Goal: Use online tool/utility: Utilize a website feature to perform a specific function

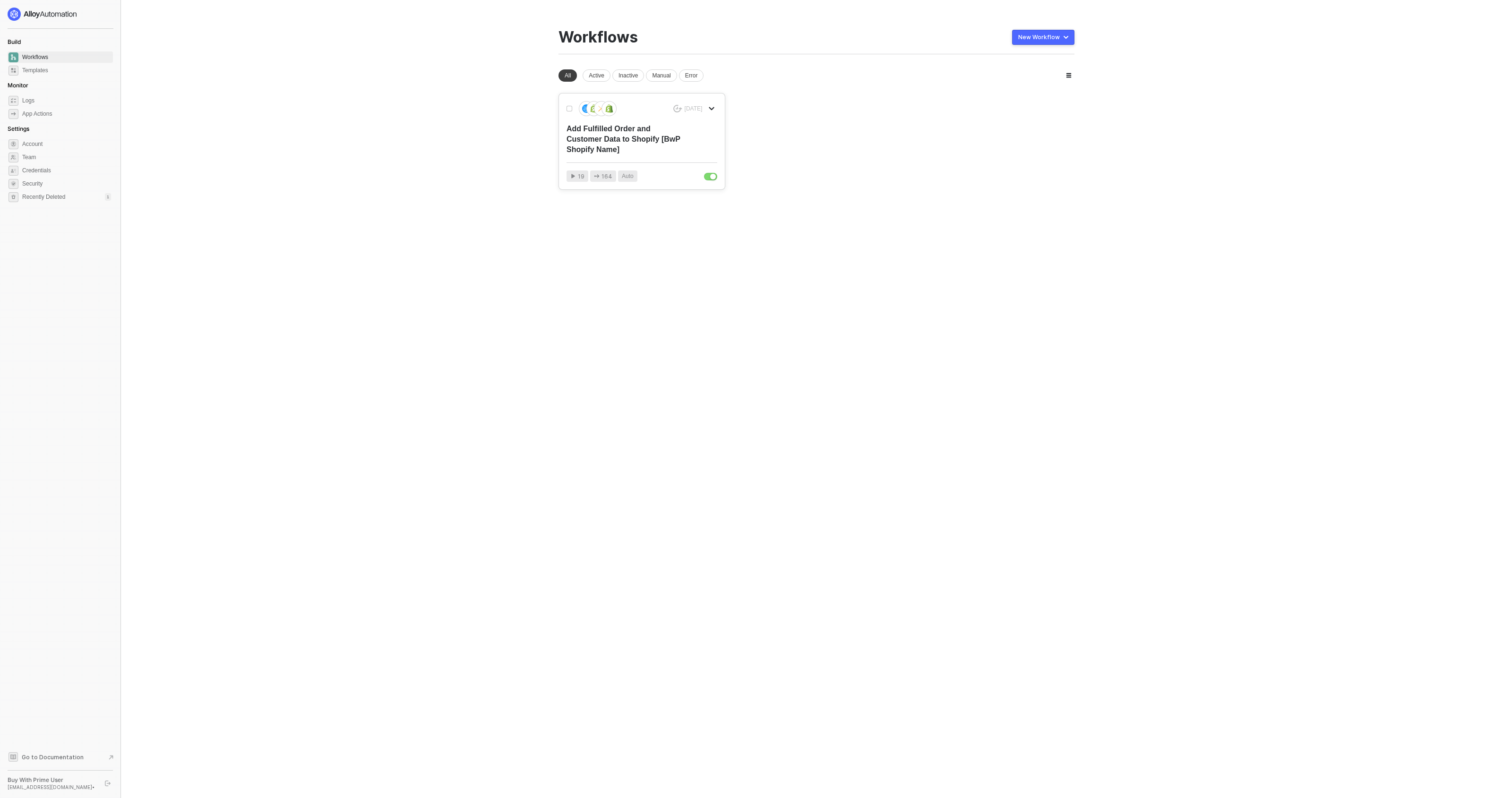
click at [634, 145] on div "Add Fulfilled Order and Customer Data to Shopify [BwP Shopify Name]" at bounding box center [627, 139] width 121 height 31
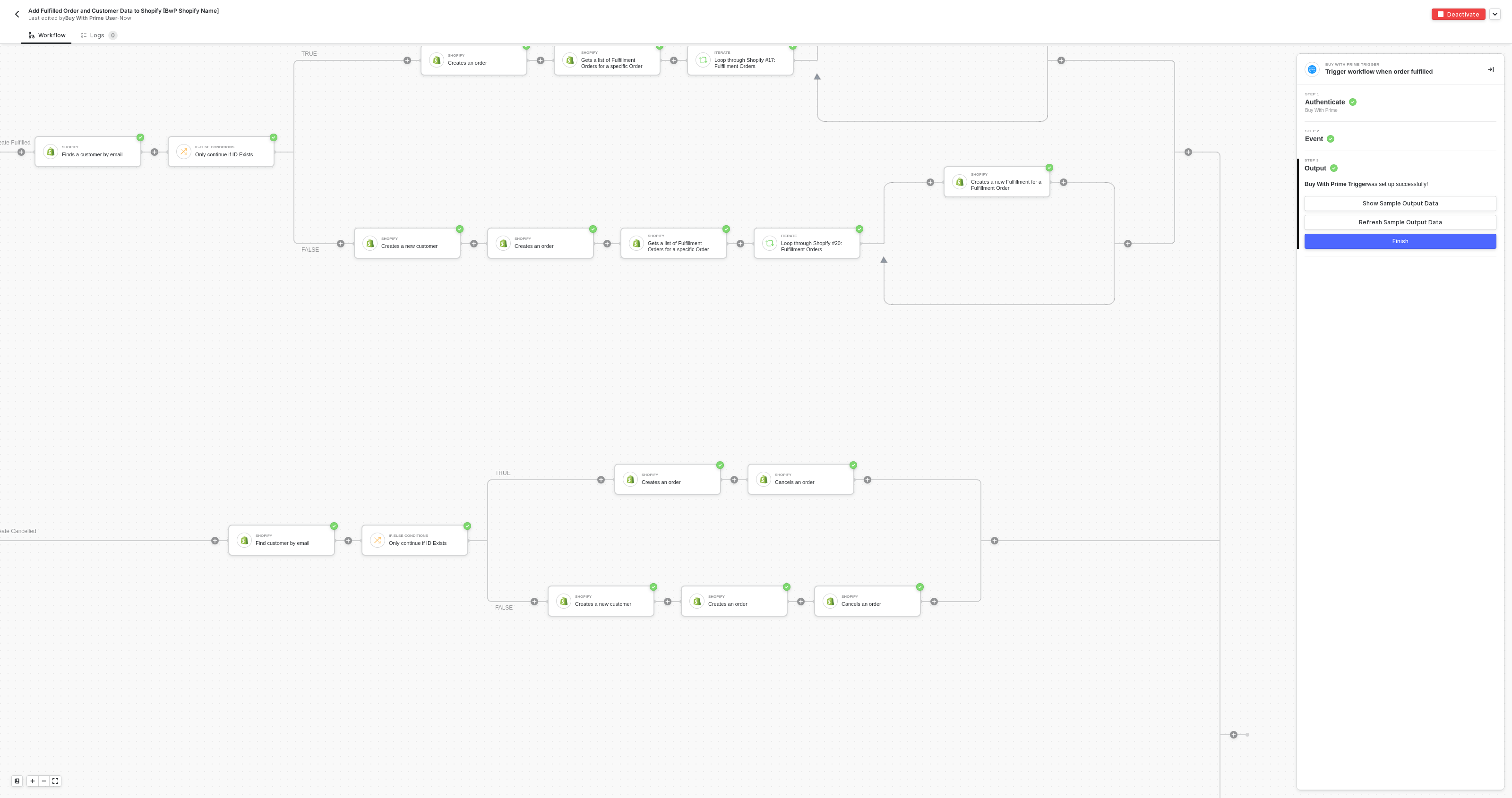
scroll to position [780, 289]
click at [650, 329] on div "Create Fulfilled Shopify Finds a customer by email If-Else Conditions Only cont…" at bounding box center [605, 728] width 1232 height 1167
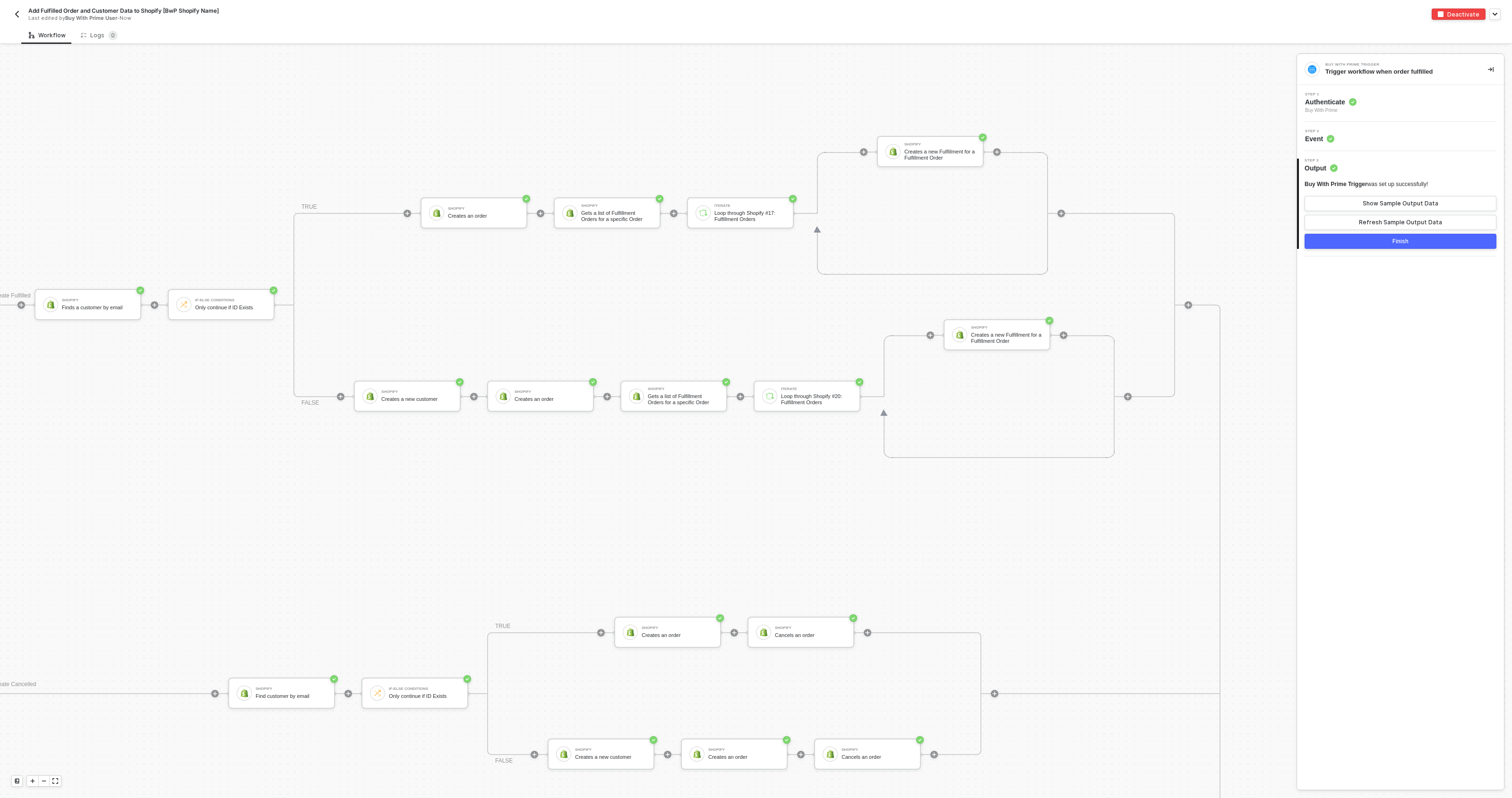
scroll to position [715, 289]
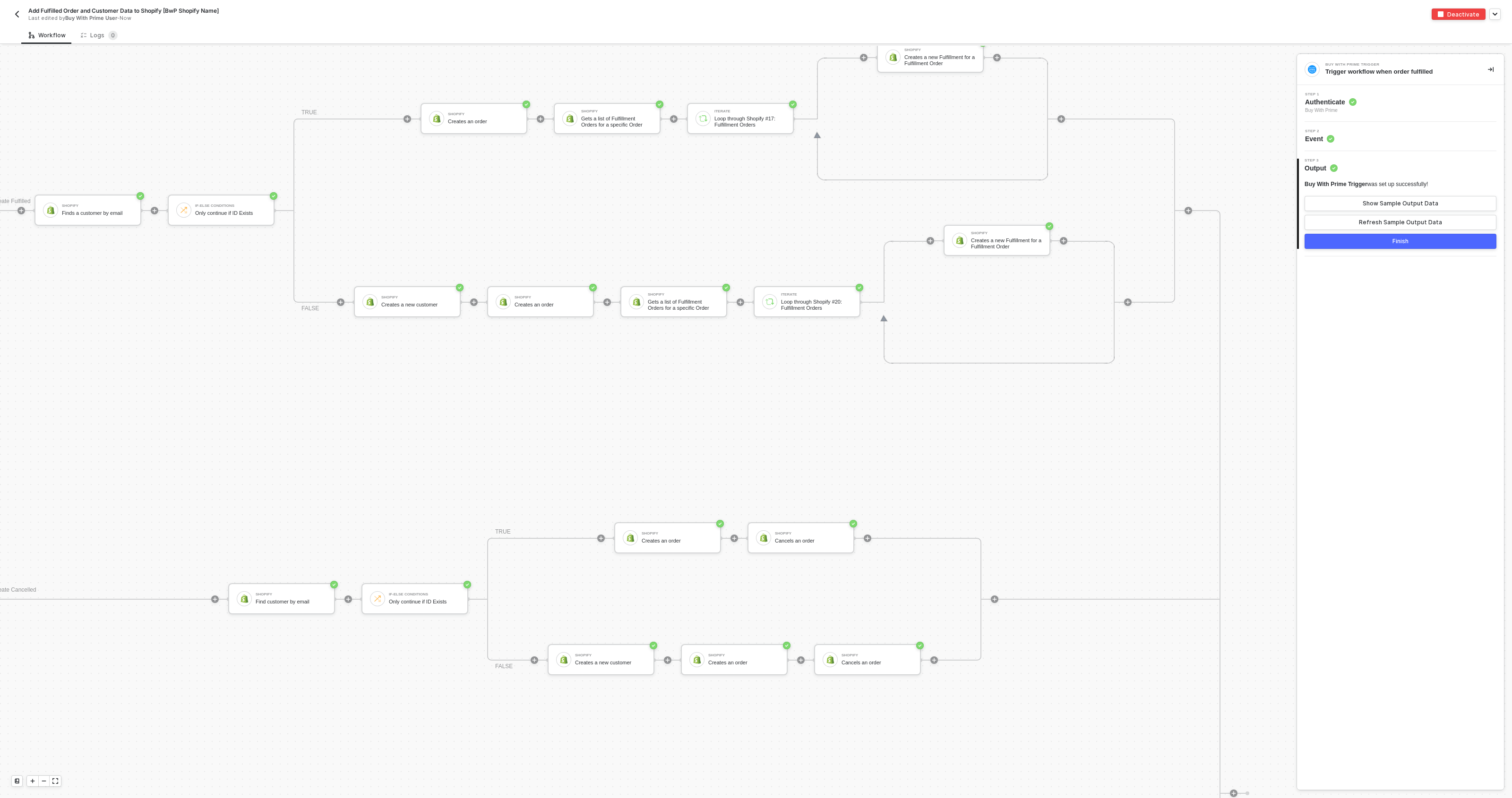
click at [283, 442] on div "Create Fulfilled Shopify Finds a customer by email If-Else Conditions Only cont…" at bounding box center [605, 793] width 1232 height 1167
click at [987, 239] on div "Creates a new Fulfillment for a Fulfillment Order" at bounding box center [1007, 244] width 71 height 12
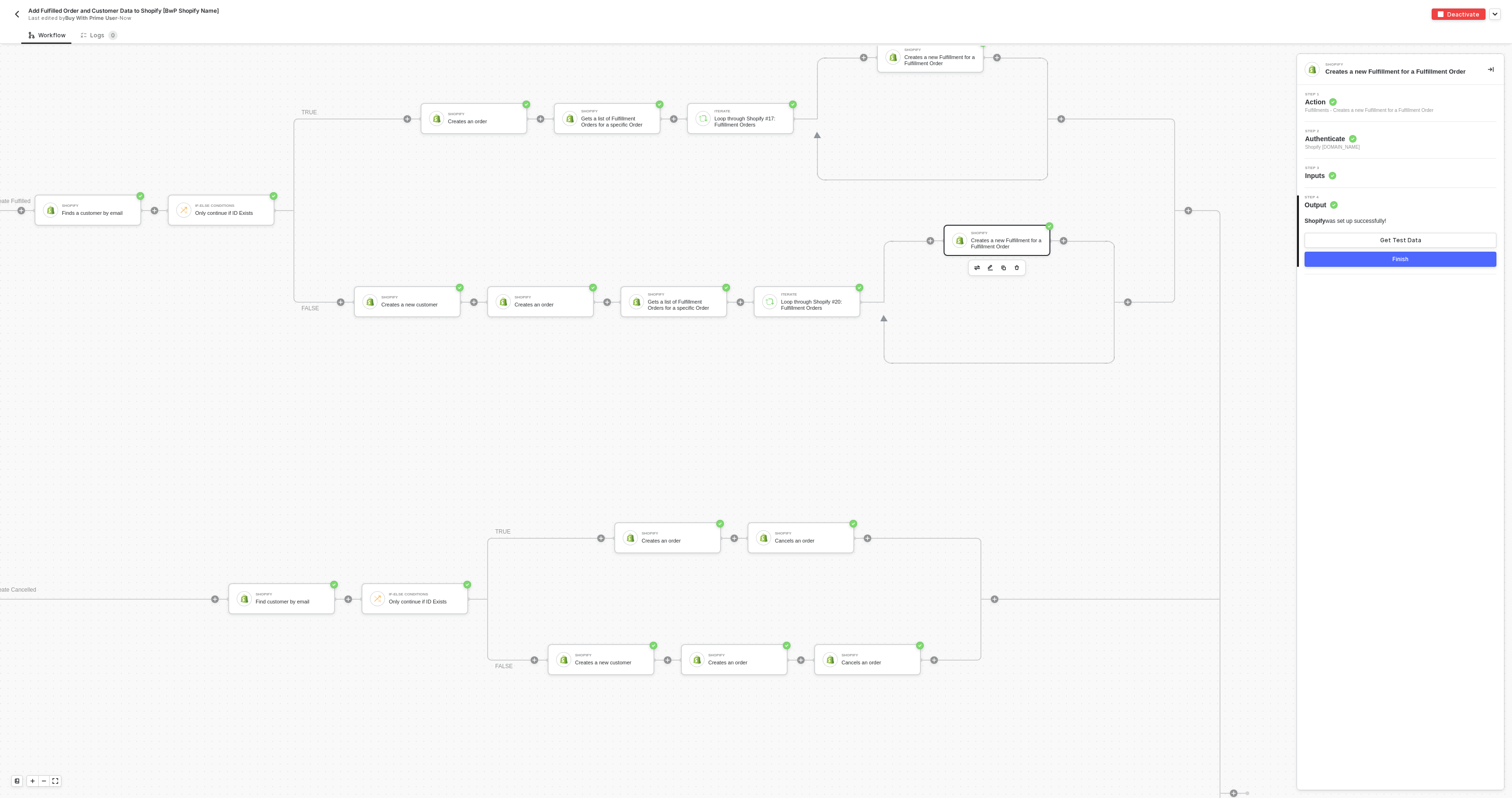
click at [1375, 166] on div "Step 3 Inputs" at bounding box center [1401, 173] width 205 height 14
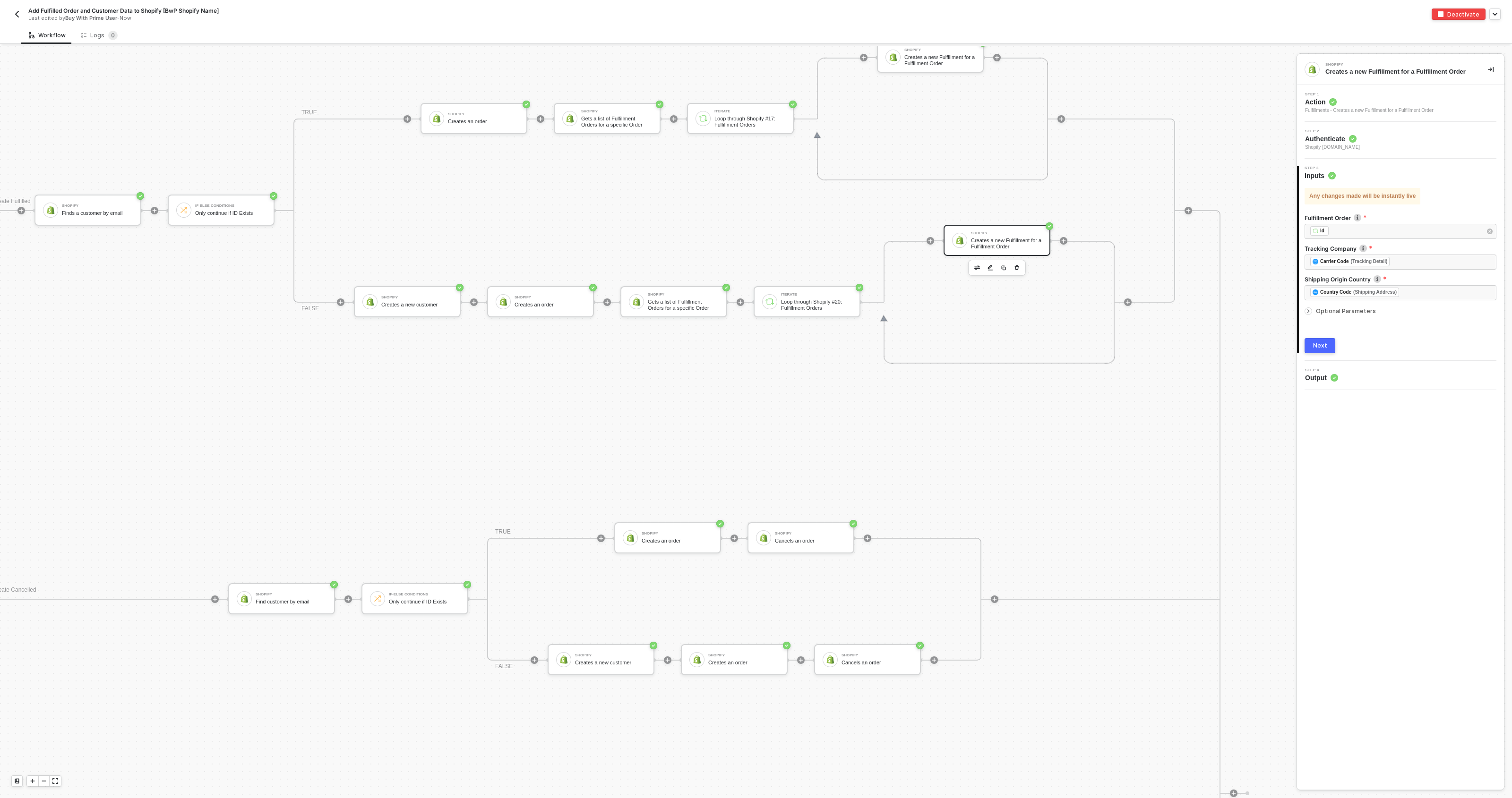
click at [1339, 313] on span "Optional Parameters" at bounding box center [1346, 311] width 60 height 7
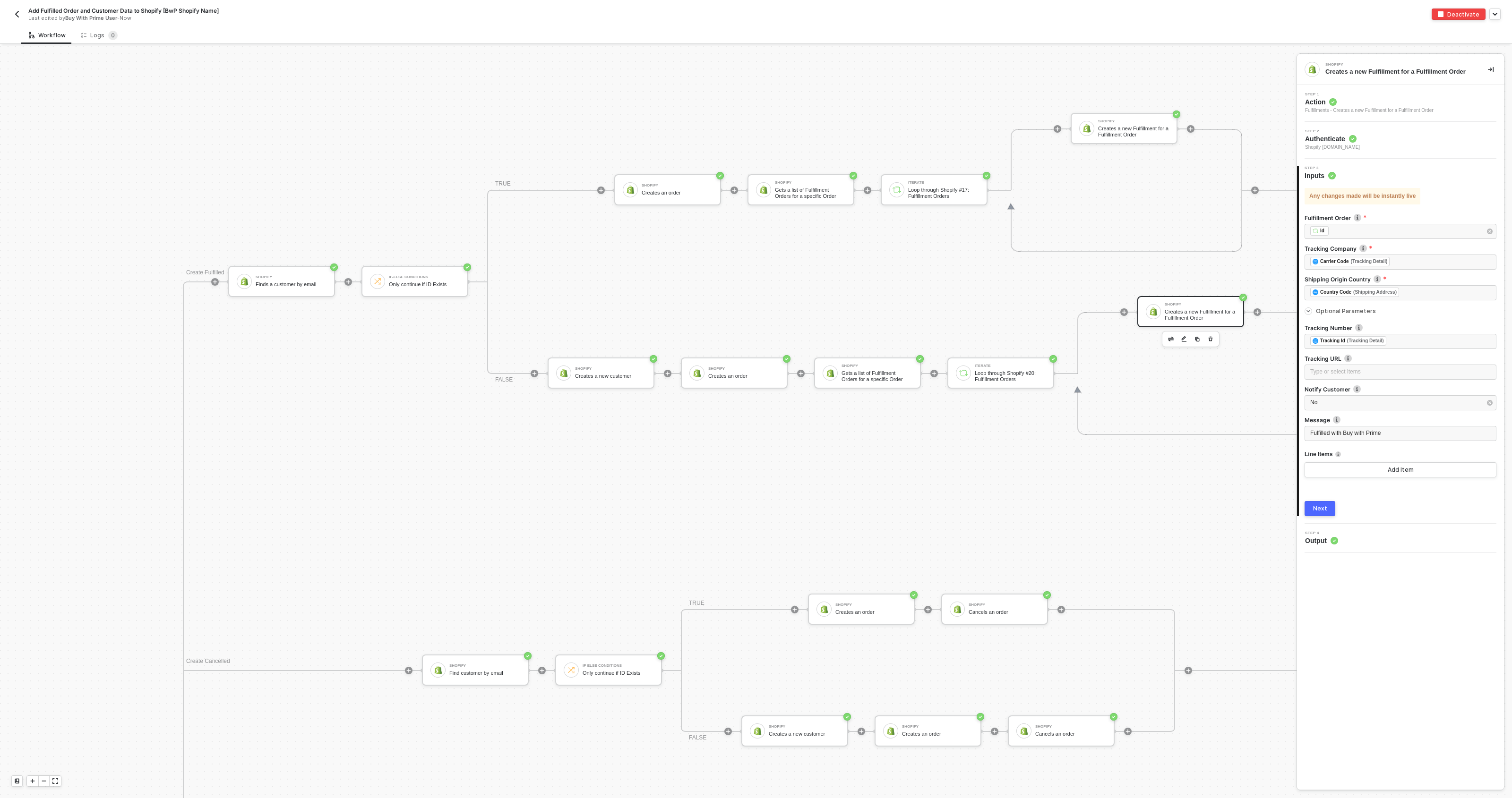
scroll to position [704, 87]
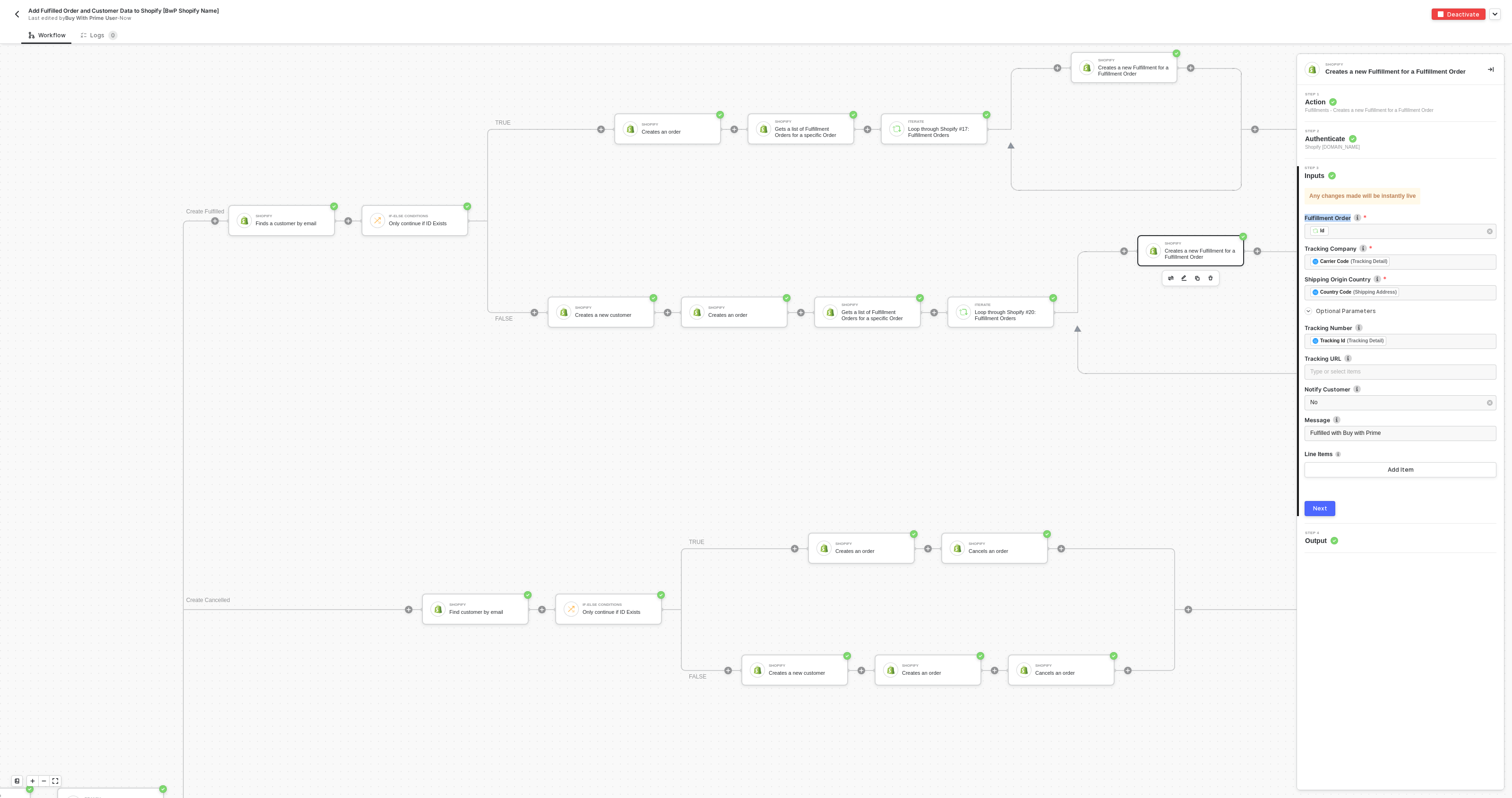
drag, startPoint x: 1303, startPoint y: 219, endPoint x: 1352, endPoint y: 218, distance: 49.0
click at [1352, 218] on div "Any changes made will be instantly live Fulfillment Order ﻿ ﻿ Id ﻿ Tracking Com…" at bounding box center [1401, 348] width 205 height 336
click at [21, 13] on img "button" at bounding box center [17, 14] width 8 height 8
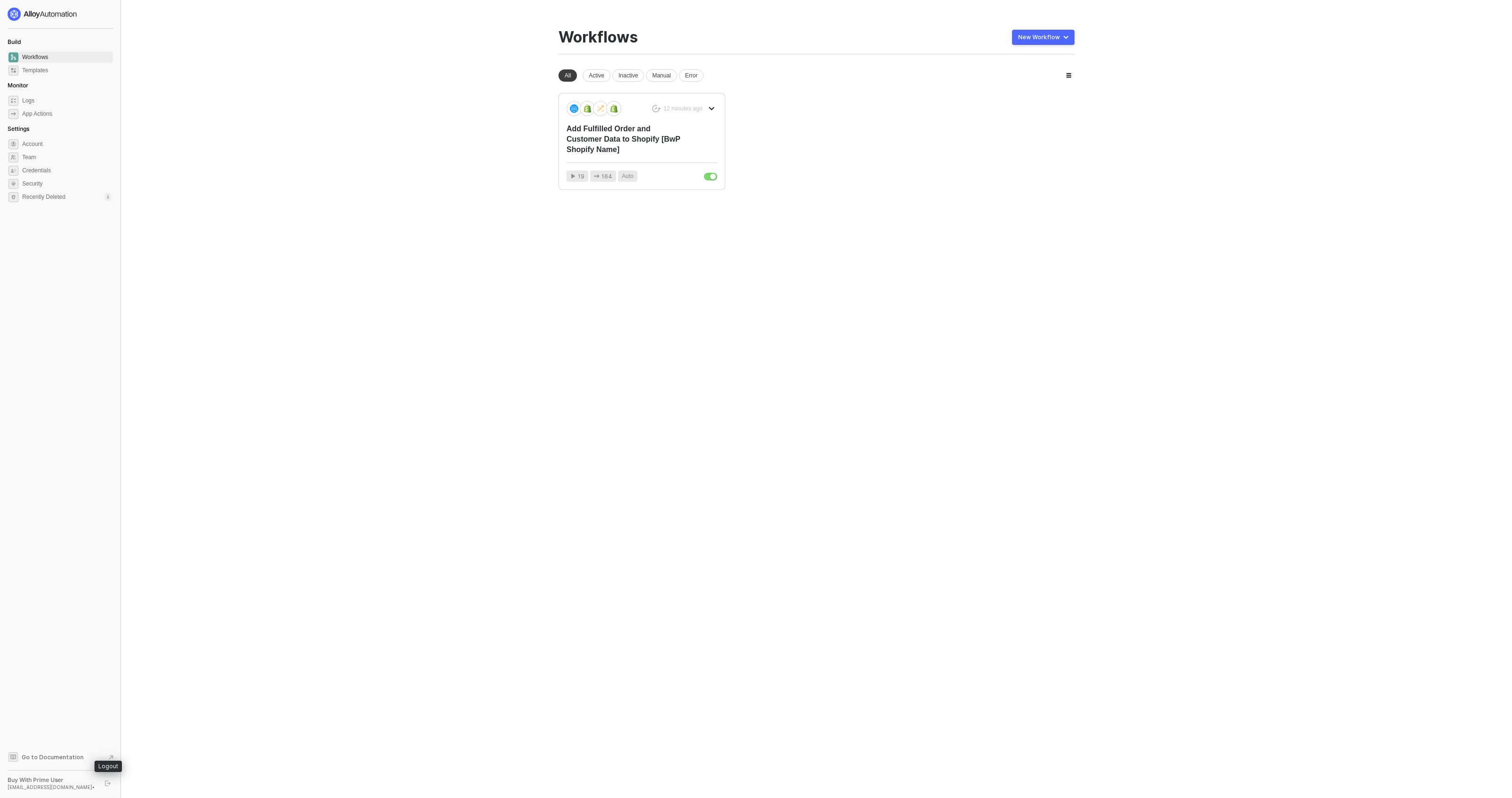
click at [103, 782] on button "button" at bounding box center [107, 783] width 11 height 11
